Goal: Task Accomplishment & Management: Complete application form

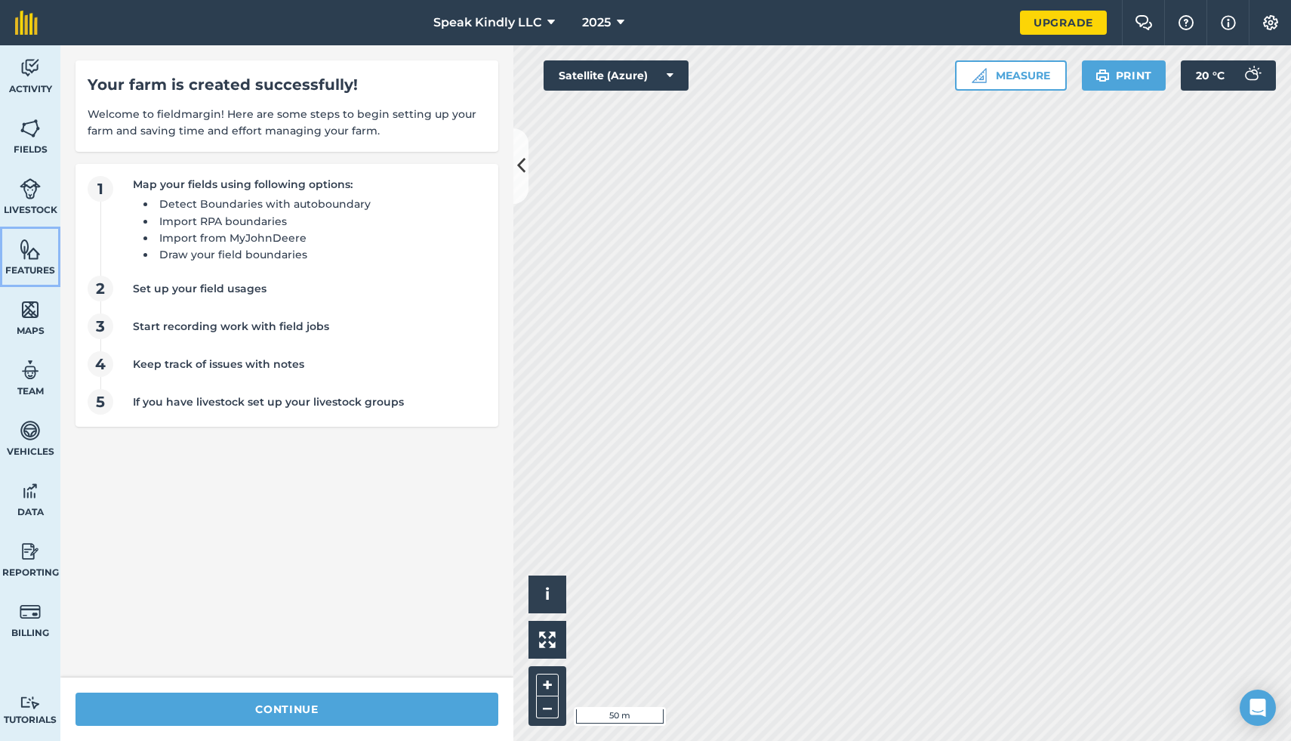
click at [22, 261] on link "Features" at bounding box center [30, 257] width 60 height 60
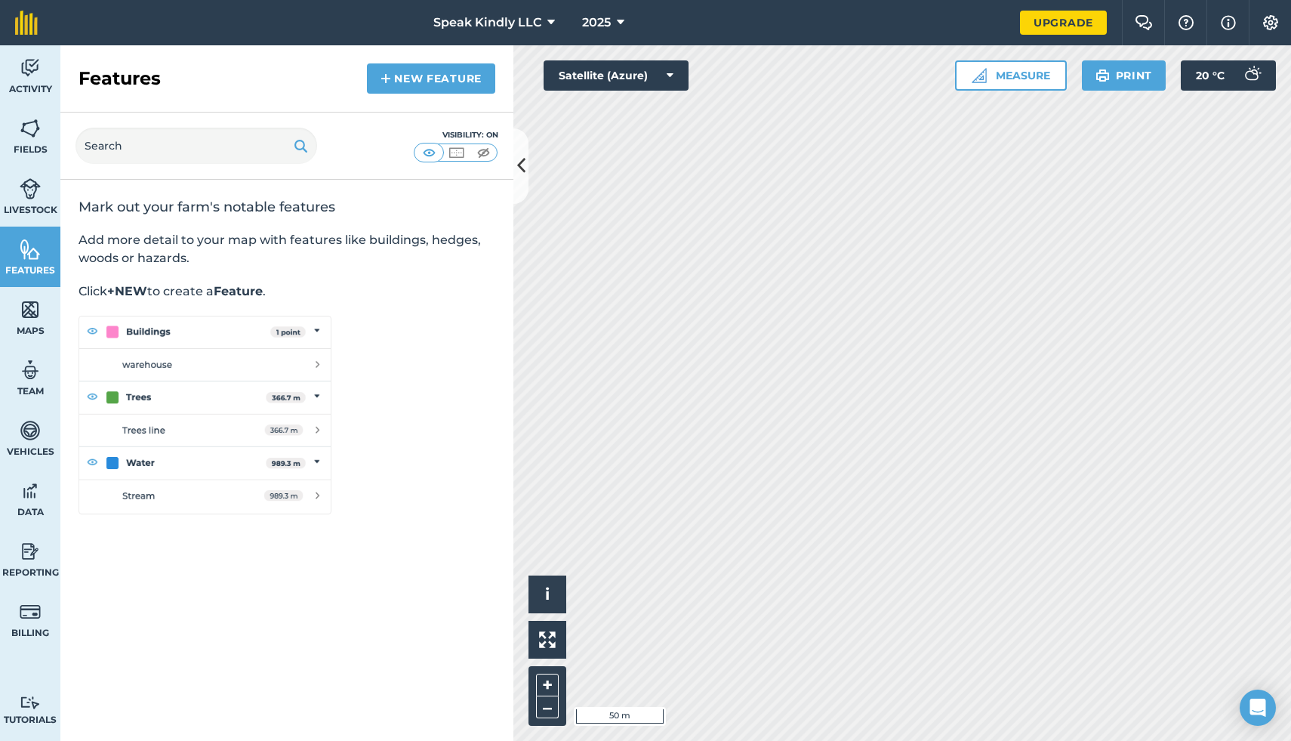
click at [218, 297] on p "Click +NEW to create a Feature ." at bounding box center [287, 291] width 417 height 18
click at [125, 288] on strong "+NEW" at bounding box center [127, 291] width 40 height 14
click at [406, 77] on link "New feature" at bounding box center [431, 78] width 128 height 30
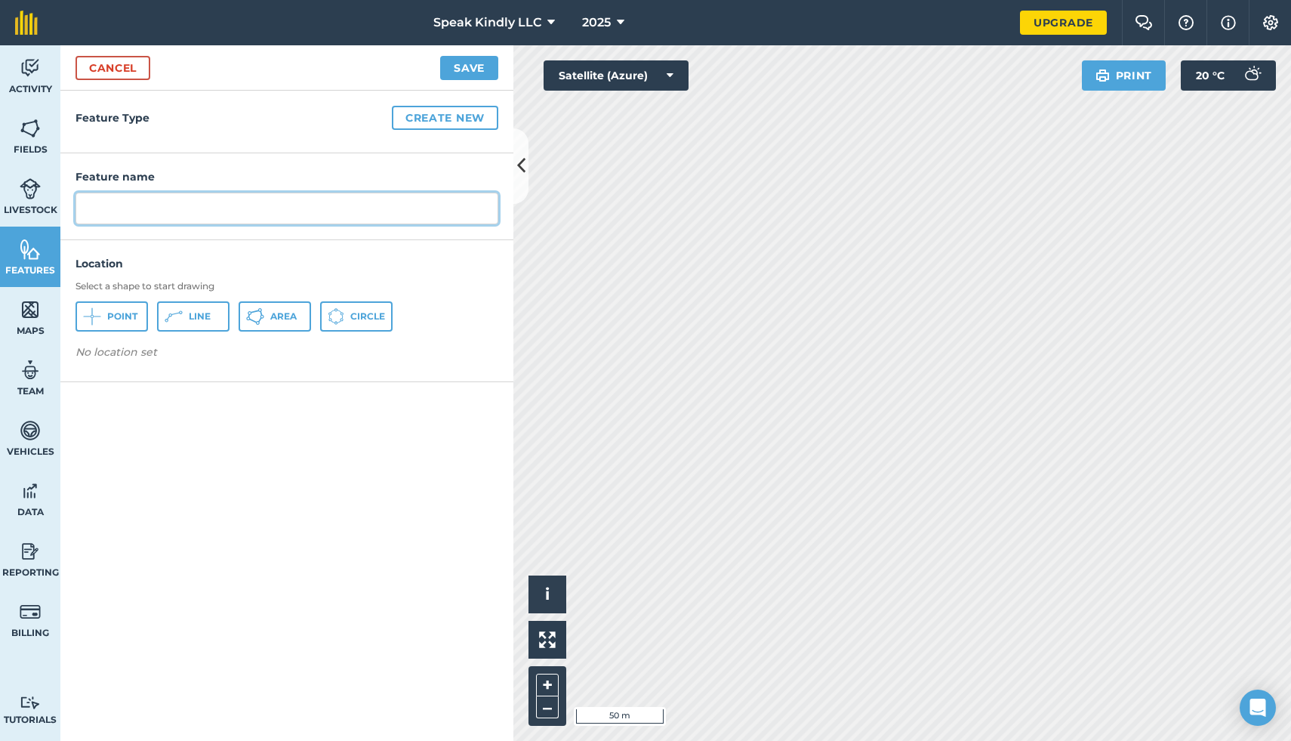
click at [223, 214] on input "text" at bounding box center [287, 209] width 423 height 32
type input "Building"
click at [545, 683] on button "+" at bounding box center [547, 685] width 23 height 23
click at [542, 689] on button "+" at bounding box center [547, 685] width 23 height 23
click at [544, 709] on button "–" at bounding box center [547, 707] width 23 height 22
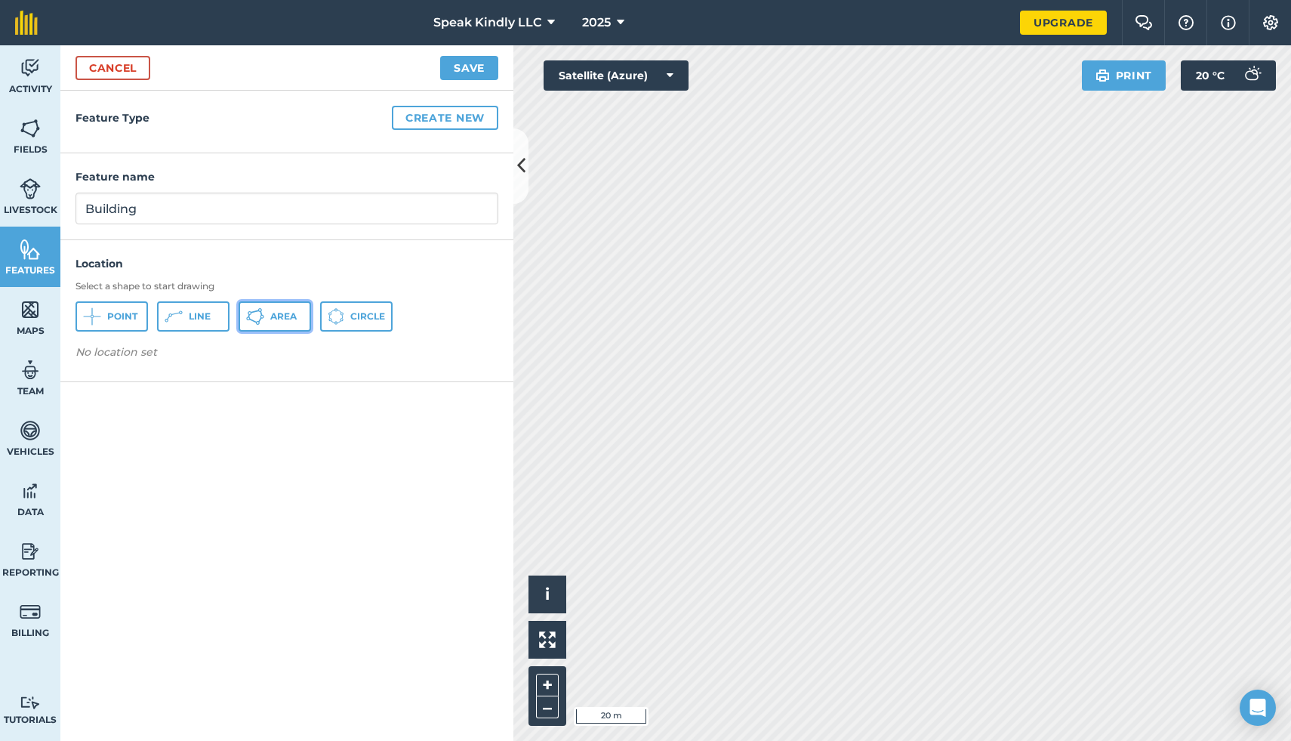
click at [270, 319] on button "Area" at bounding box center [275, 316] width 72 height 30
click at [262, 323] on icon at bounding box center [255, 316] width 18 height 18
click at [474, 76] on button "Save" at bounding box center [469, 68] width 58 height 24
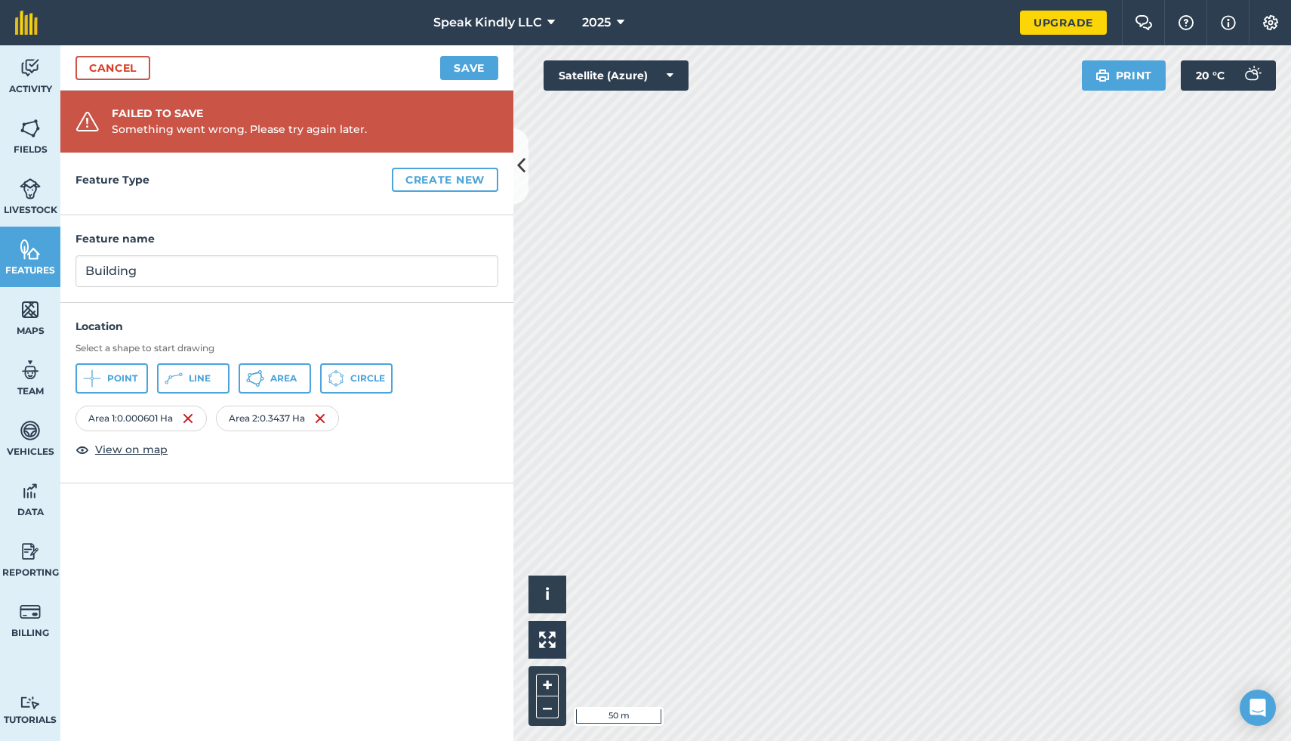
click at [283, 125] on div "Something went wrong. Please try again later." at bounding box center [239, 129] width 255 height 17
click at [1062, 5] on div "Upgrade" at bounding box center [1063, 22] width 87 height 45
click at [1056, 22] on link "Upgrade" at bounding box center [1063, 23] width 87 height 24
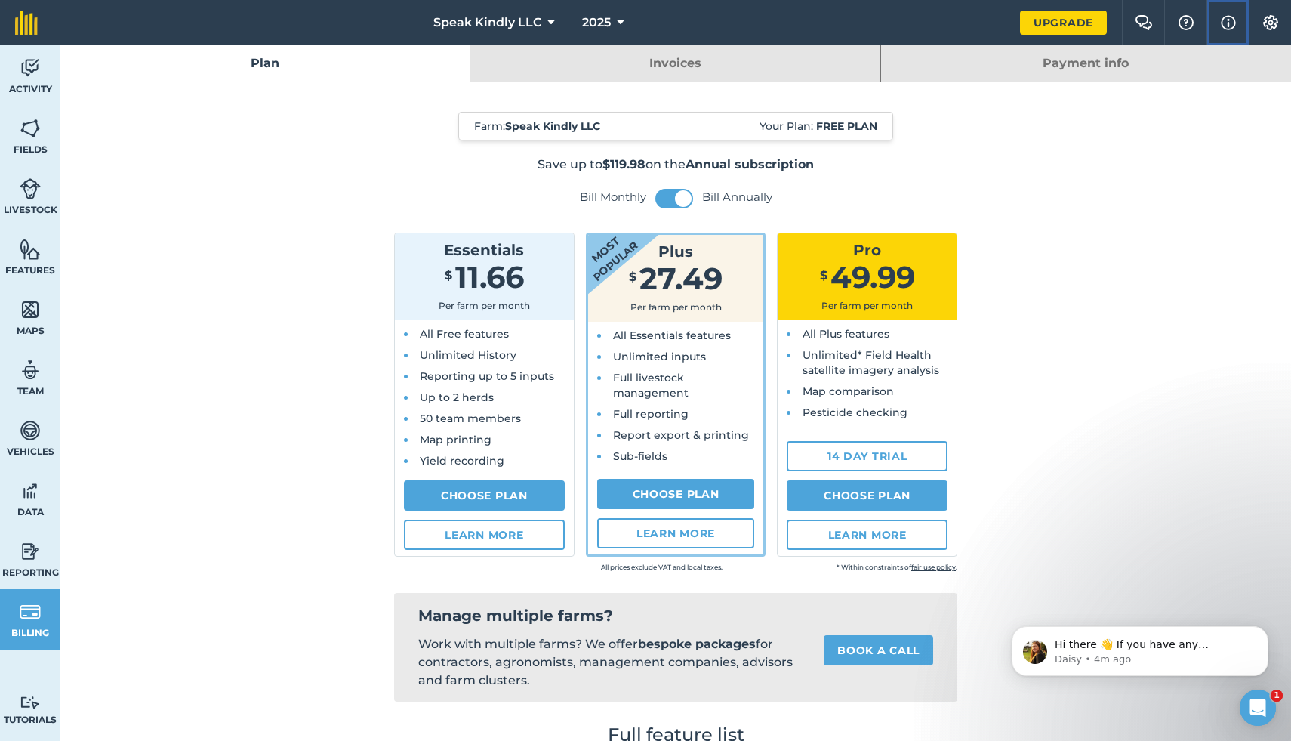
click at [1229, 27] on img at bounding box center [1228, 23] width 15 height 18
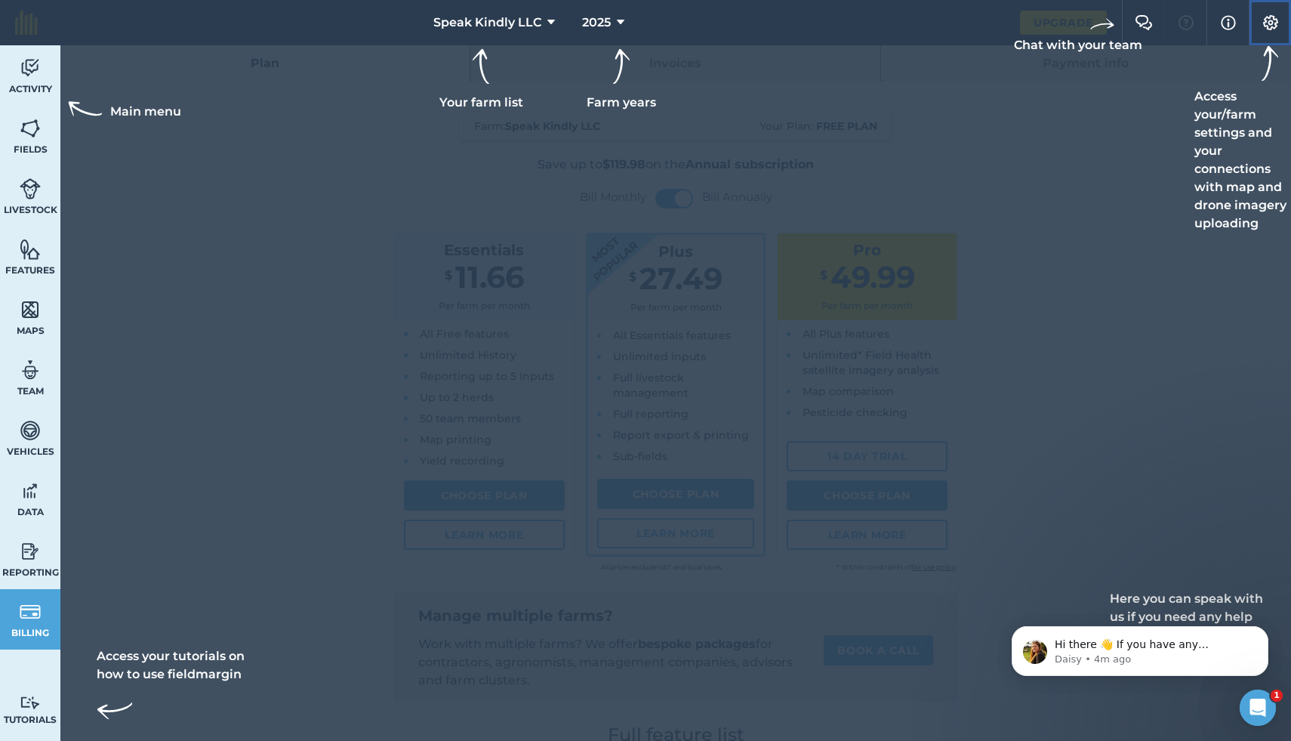
click at [1275, 20] on img at bounding box center [1271, 22] width 18 height 15
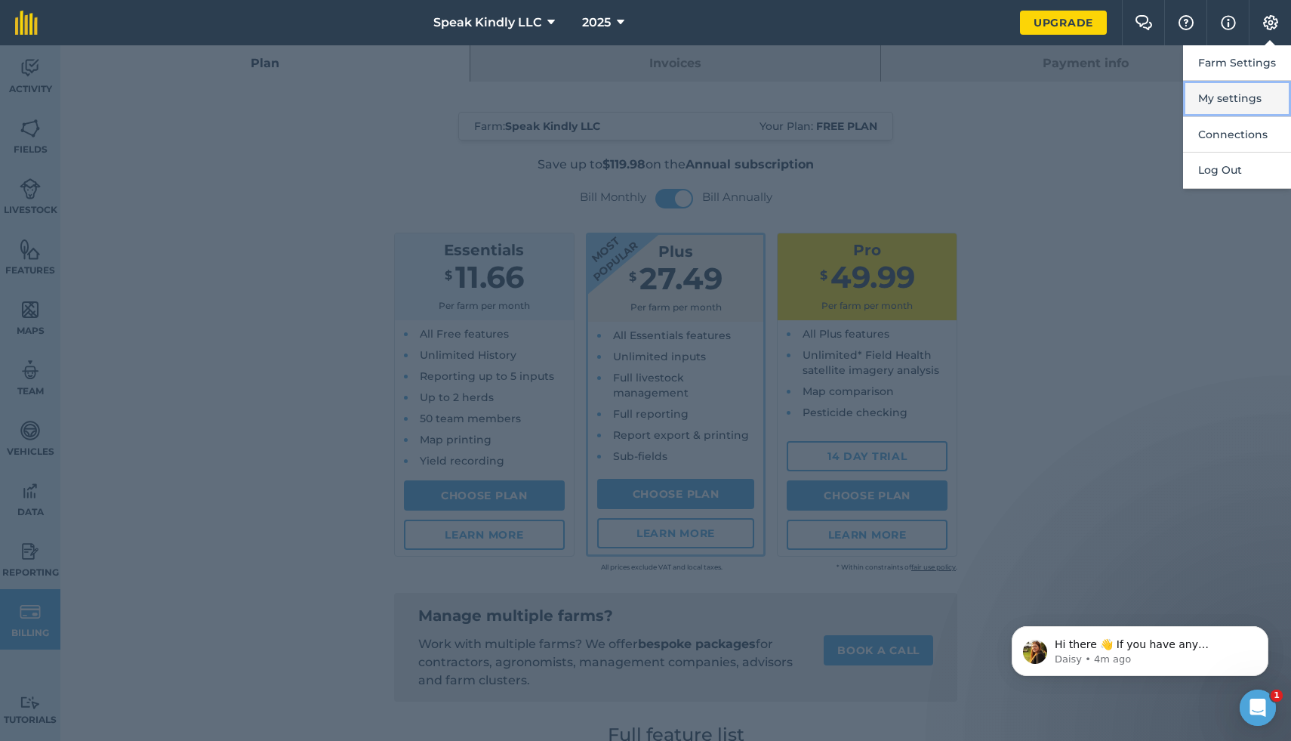
click at [1227, 98] on button "My settings" at bounding box center [1237, 98] width 108 height 35
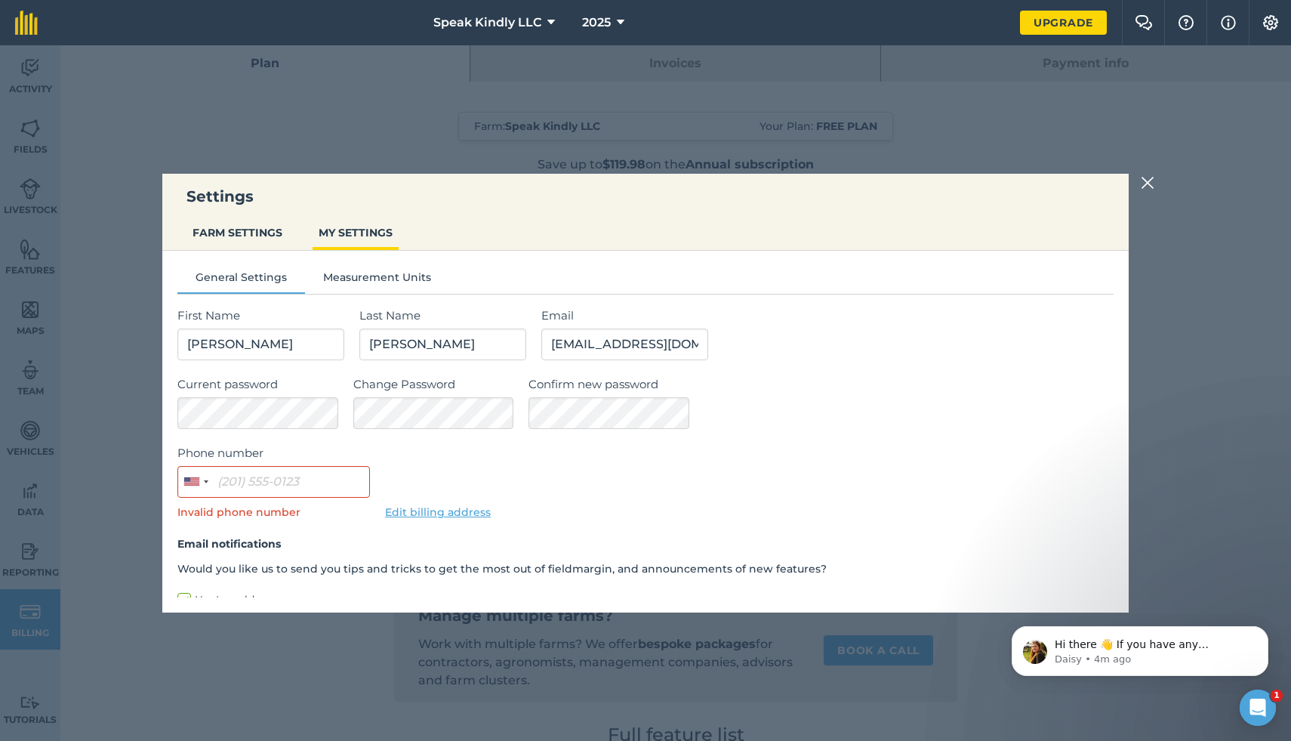
scroll to position [88, 0]
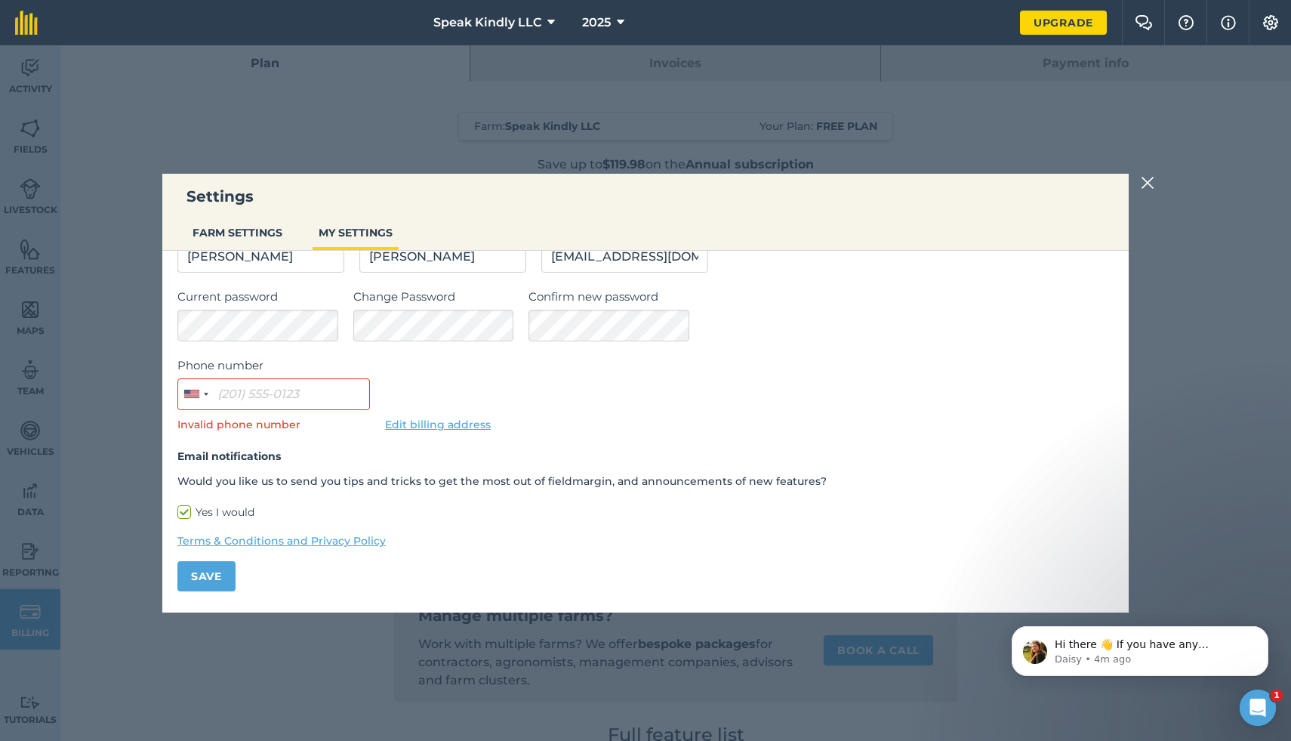
click at [181, 512] on label "Yes I would" at bounding box center [645, 512] width 936 height 16
click at [181, 592] on input "Yes I would" at bounding box center [182, 597] width 10 height 10
checkbox input "false"
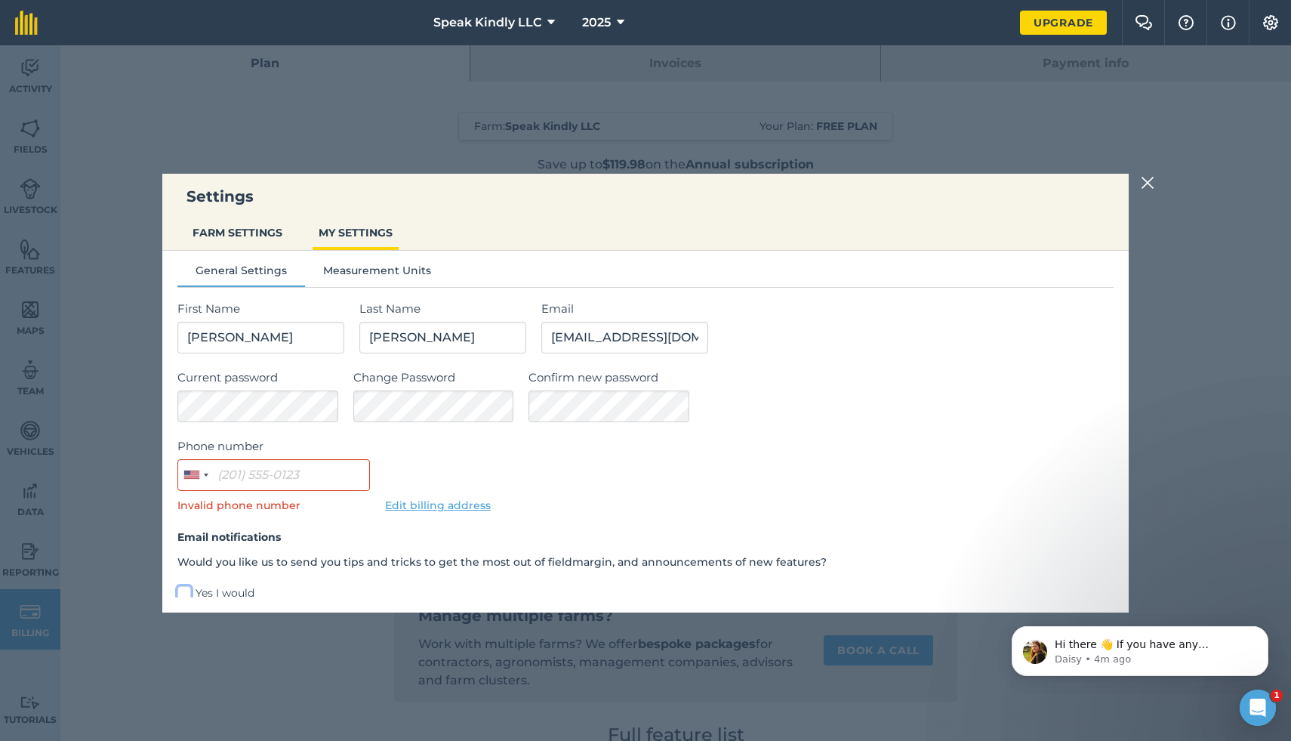
scroll to position [0, 0]
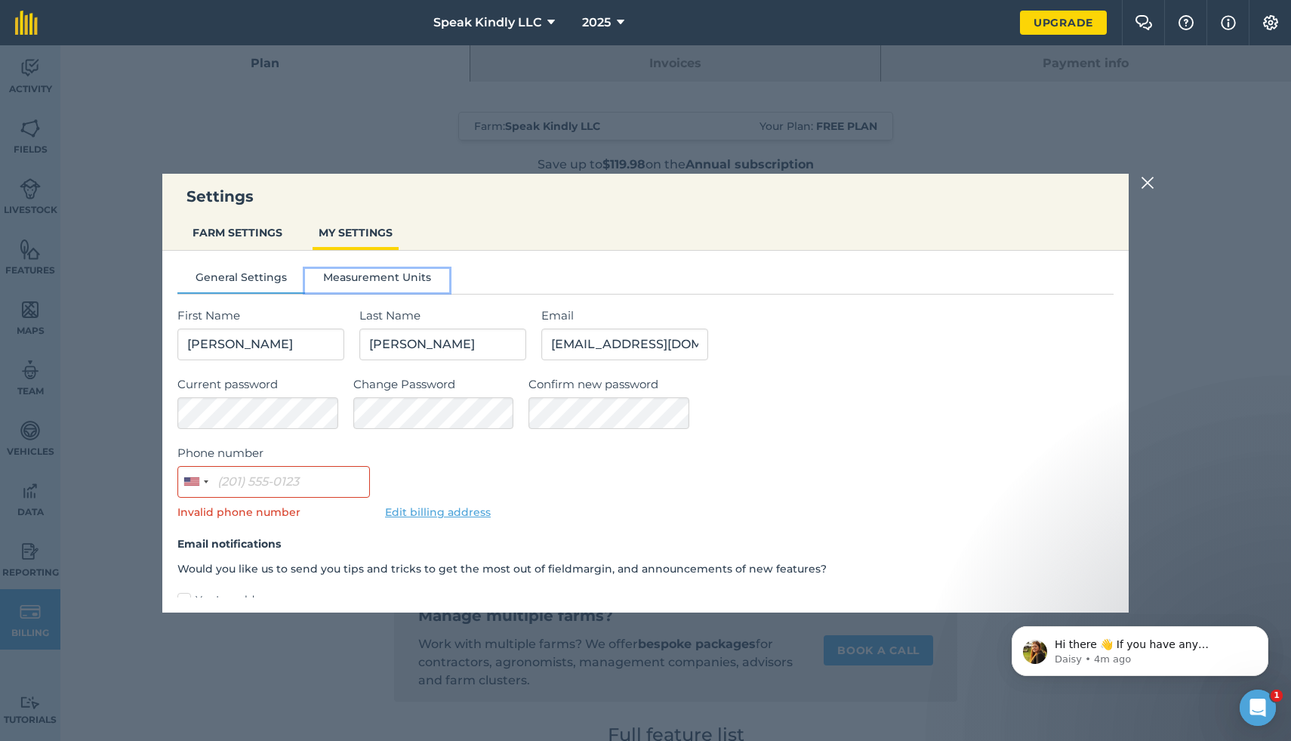
click at [374, 270] on button "Measurement Units" at bounding box center [377, 280] width 144 height 23
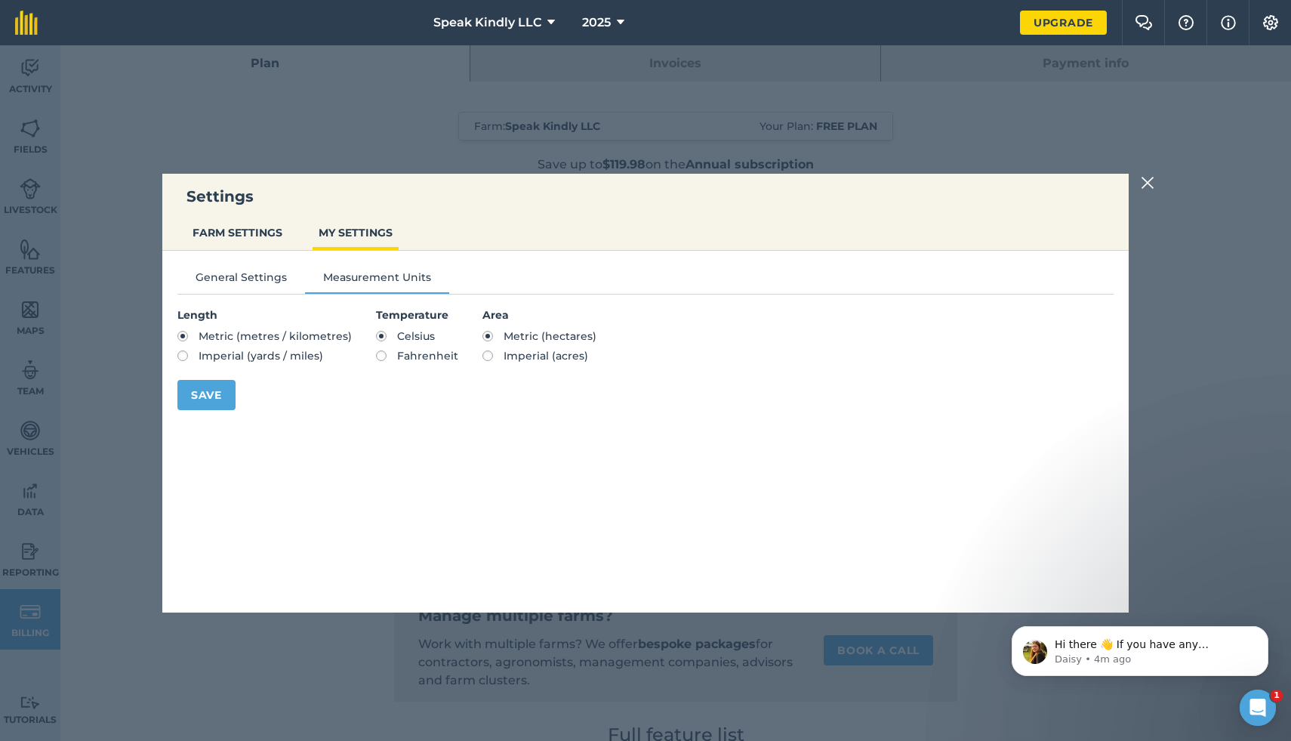
click at [1151, 187] on img at bounding box center [1148, 183] width 14 height 18
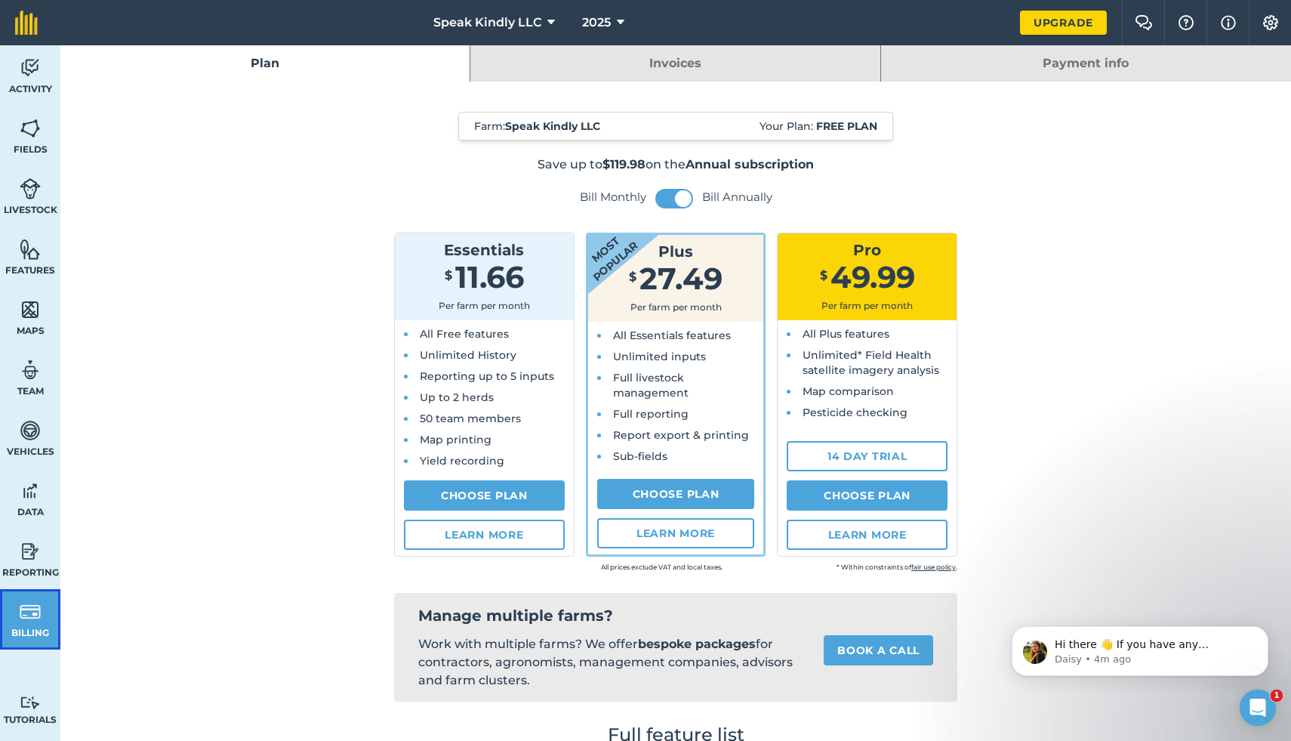
click at [16, 615] on link "Billing" at bounding box center [30, 619] width 60 height 60
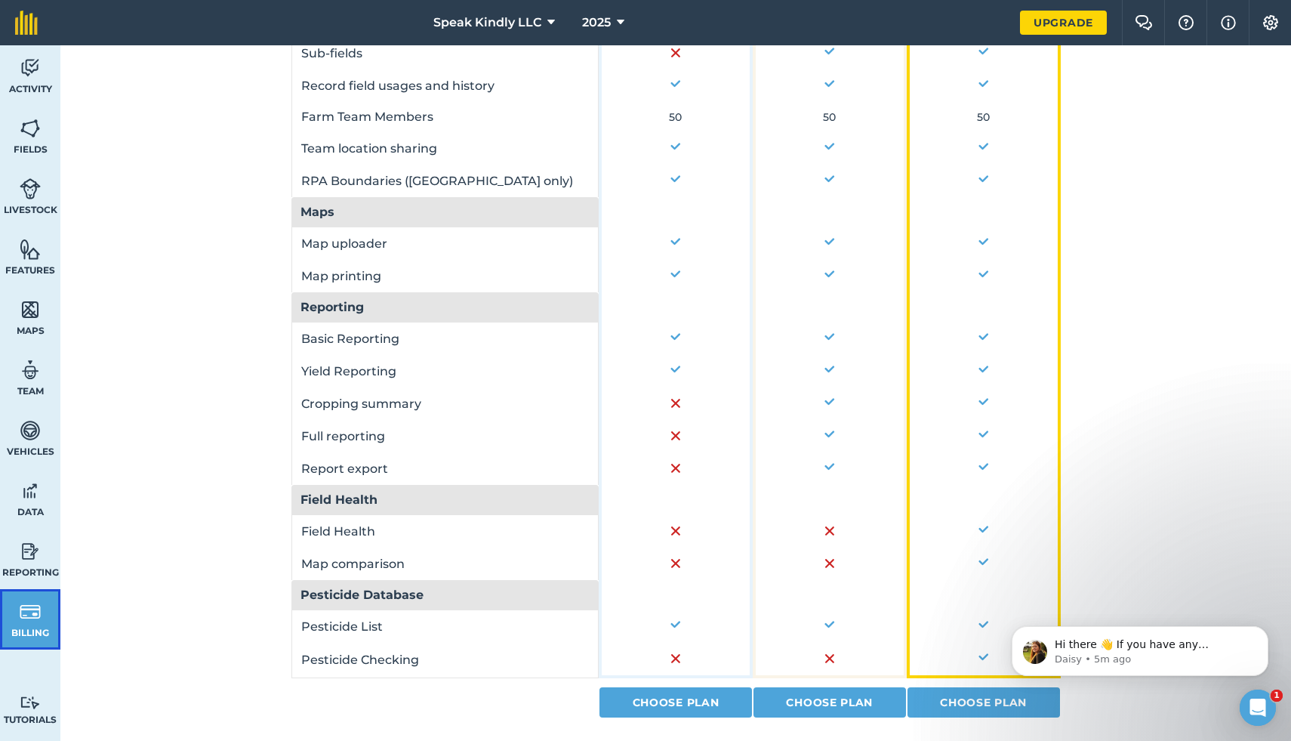
scroll to position [931, 0]
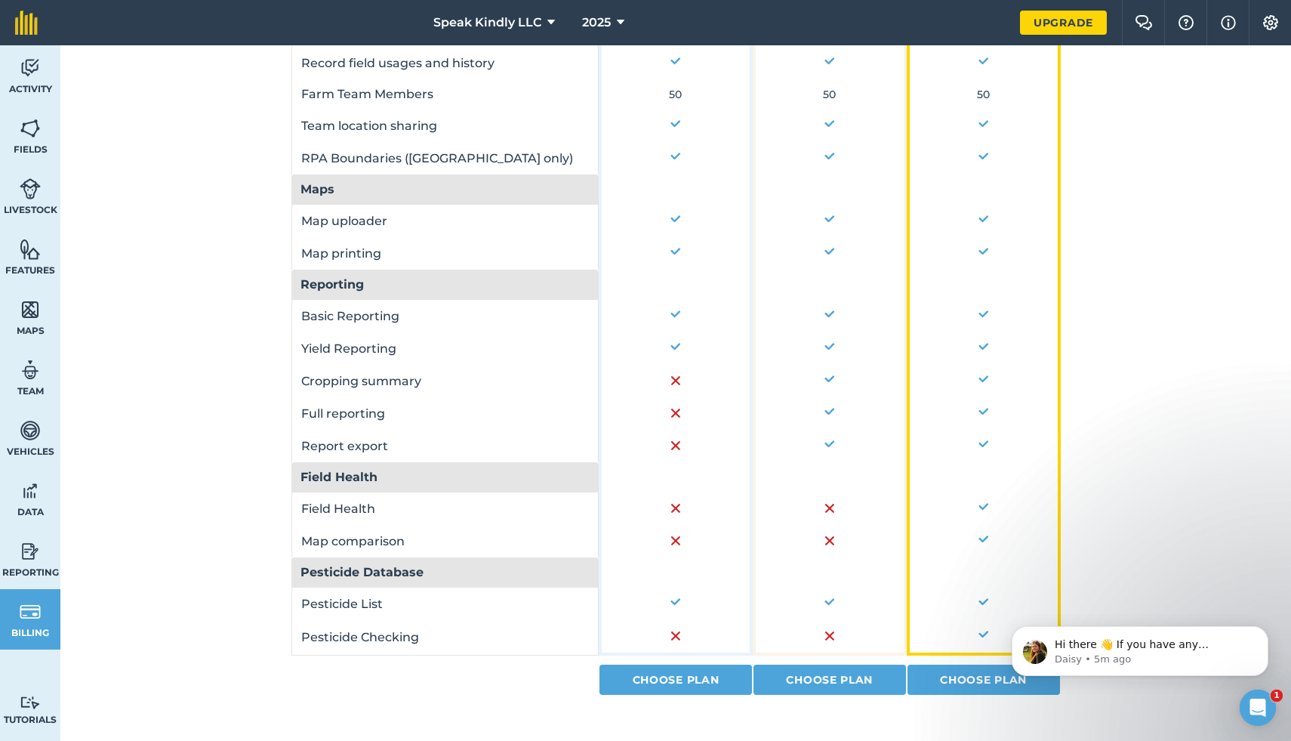
click at [649, 557] on td at bounding box center [676, 572] width 154 height 30
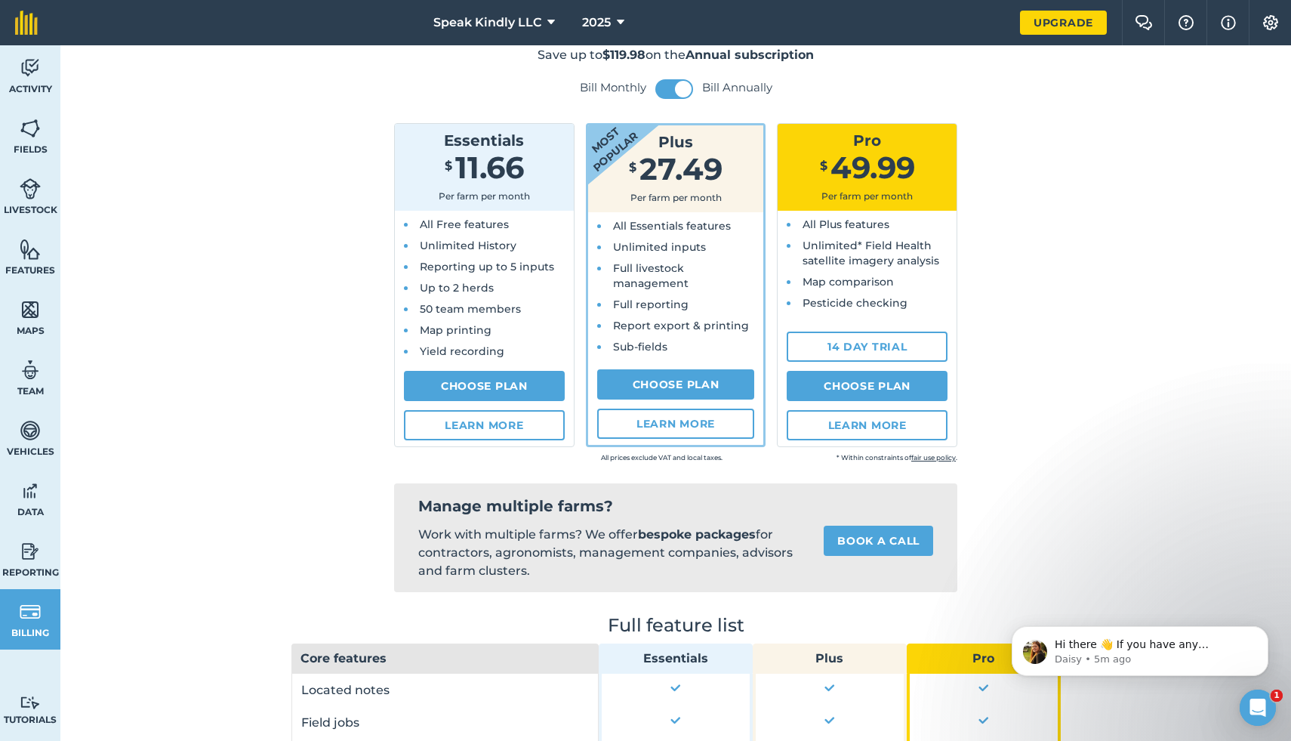
scroll to position [0, 0]
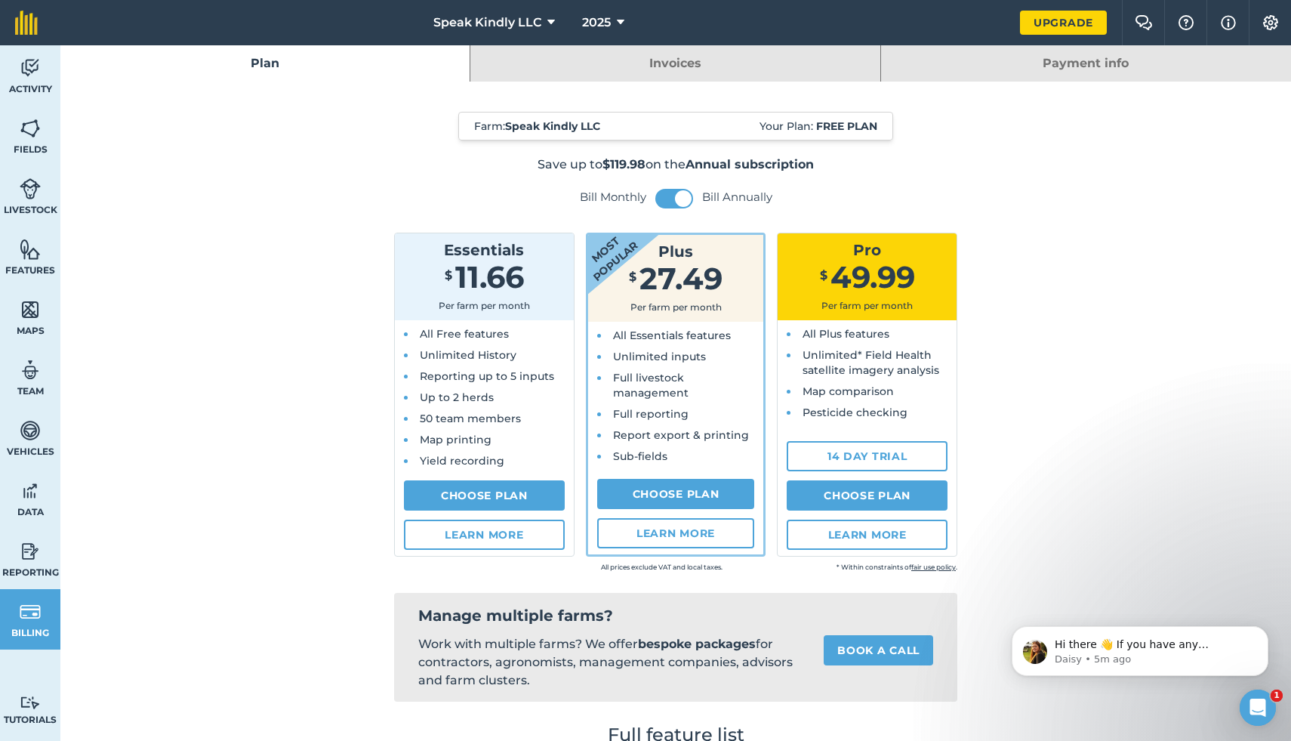
click at [820, 131] on strong "Free plan" at bounding box center [846, 126] width 61 height 14
drag, startPoint x: 820, startPoint y: 131, endPoint x: 885, endPoint y: 133, distance: 65.0
click at [884, 132] on div "Farm : Speak Kindly LLC Your Plan: Free plan" at bounding box center [675, 126] width 435 height 29
click at [683, 195] on span at bounding box center [683, 198] width 17 height 17
click at [661, 198] on span at bounding box center [665, 198] width 17 height 17
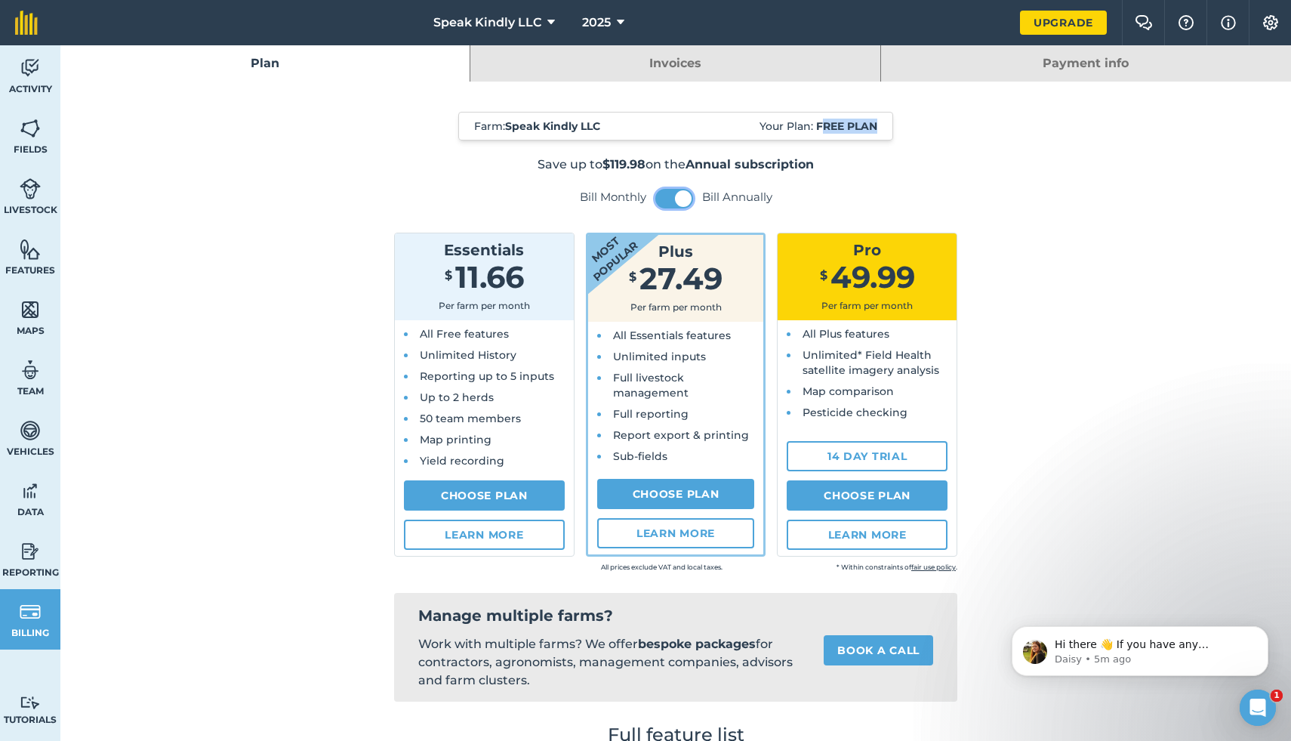
click at [661, 198] on button at bounding box center [674, 199] width 38 height 20
